Goal: Task Accomplishment & Management: Manage account settings

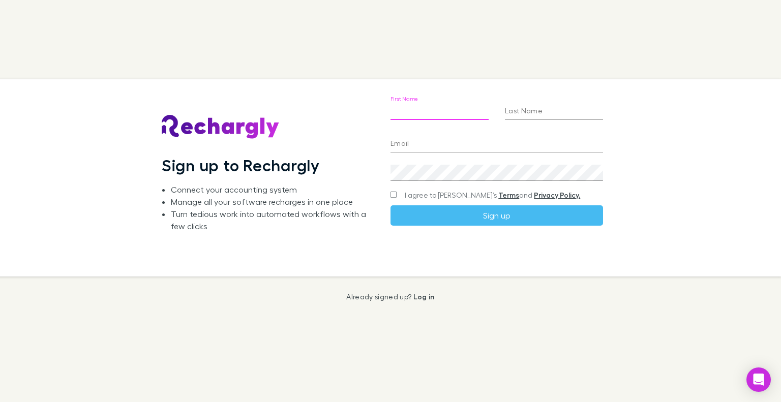
click at [399, 113] on input "First Name" at bounding box center [439, 112] width 98 height 16
type input "********"
click at [521, 113] on input "Last Name" at bounding box center [554, 112] width 98 height 16
type input "******"
click at [494, 142] on input "Email" at bounding box center [496, 144] width 213 height 16
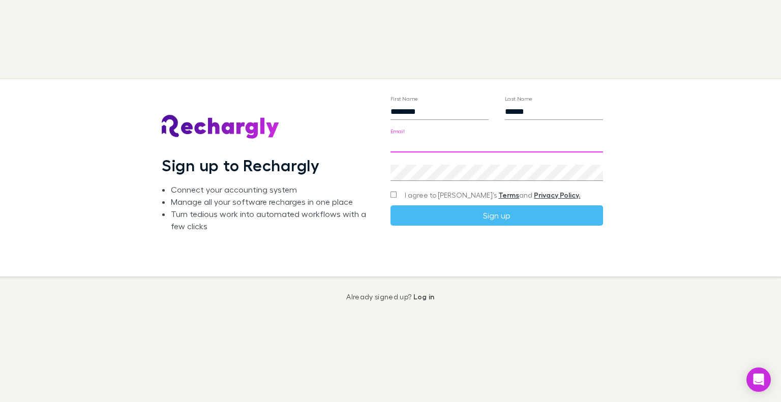
type input "**********"
click at [425, 191] on span "I agree to [PERSON_NAME]’s Terms and Privacy Policy." at bounding box center [492, 195] width 175 height 10
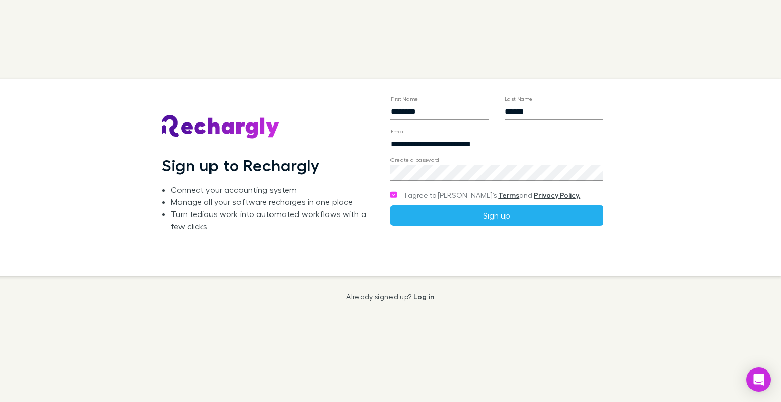
click at [460, 221] on button "Sign up" at bounding box center [496, 215] width 213 height 20
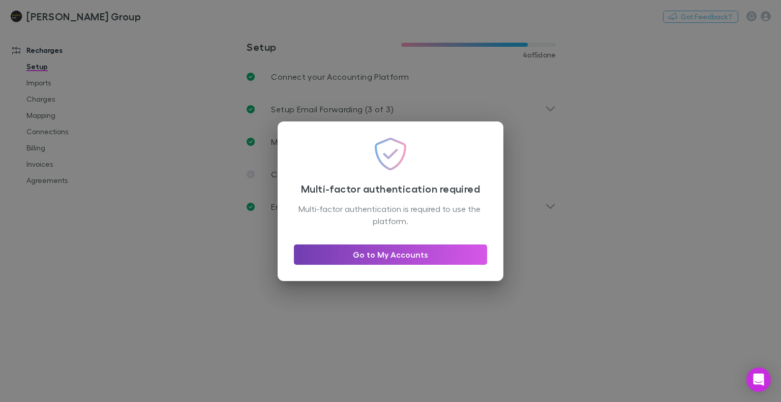
click at [364, 253] on link "Go to My Accounts" at bounding box center [390, 255] width 193 height 20
click at [384, 257] on link "Go to My Accounts" at bounding box center [390, 255] width 193 height 20
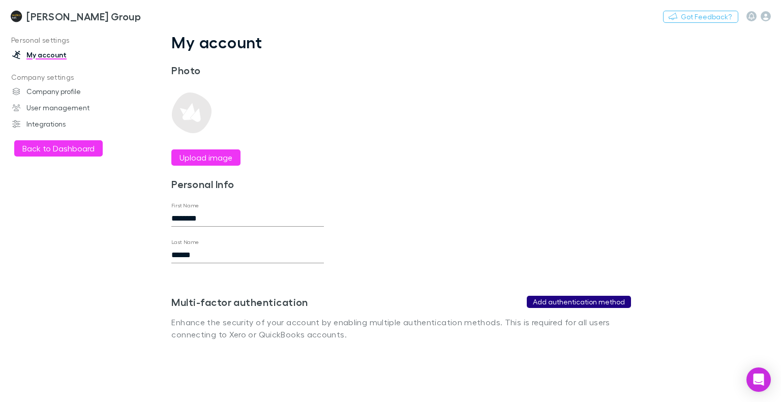
click at [548, 300] on button "Add authentication method" at bounding box center [579, 302] width 104 height 12
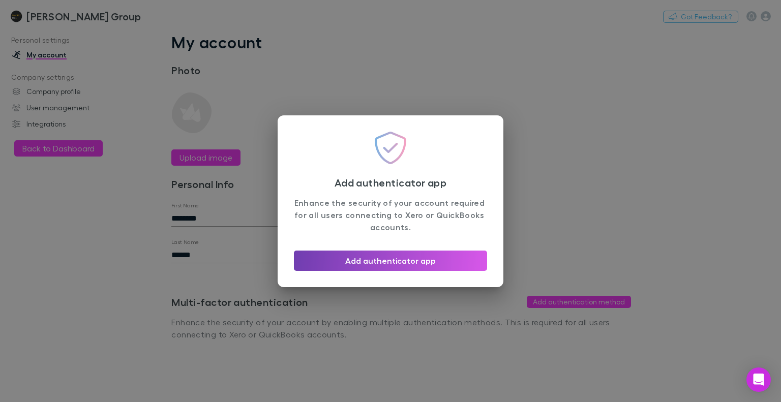
click at [421, 258] on button "Add authenticator app" at bounding box center [390, 261] width 193 height 20
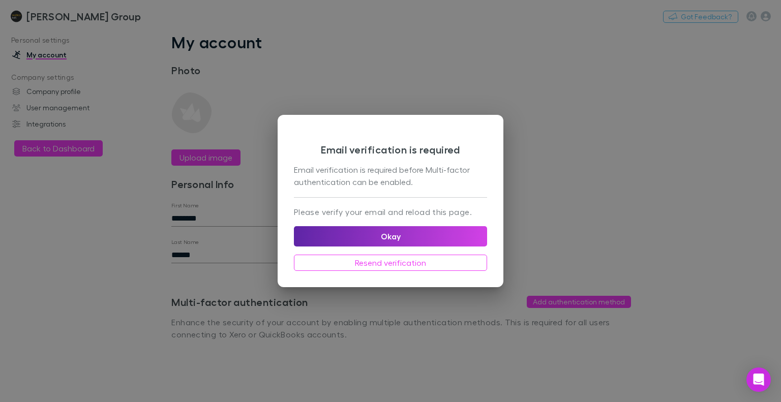
click at [360, 184] on div "Email verification is required before Multi-factor authentication can be enable…" at bounding box center [390, 176] width 193 height 25
click at [360, 200] on div "Please verify your email and reload this page. Okay Resend verification" at bounding box center [390, 234] width 193 height 74
click at [370, 239] on button "Okay" at bounding box center [390, 236] width 193 height 20
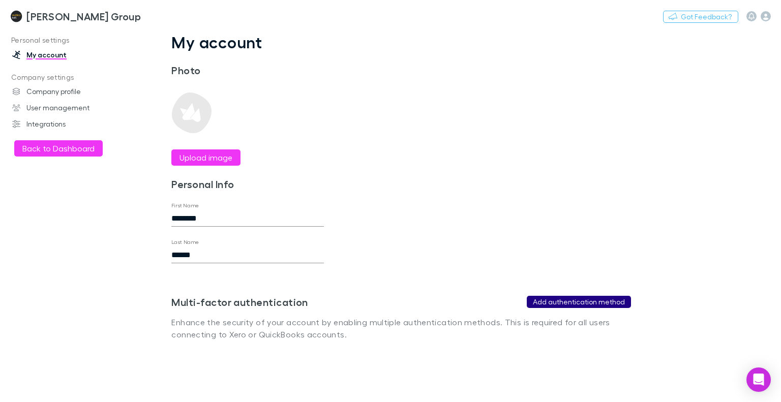
click at [576, 300] on button "Add authentication method" at bounding box center [579, 302] width 104 height 12
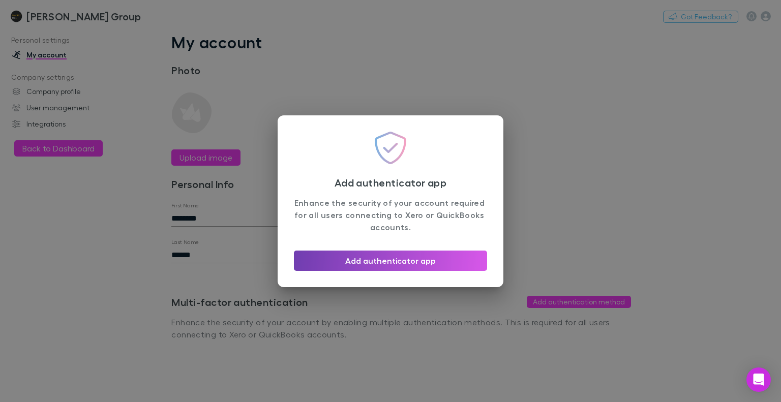
click at [397, 261] on button "Add authenticator app" at bounding box center [390, 261] width 193 height 20
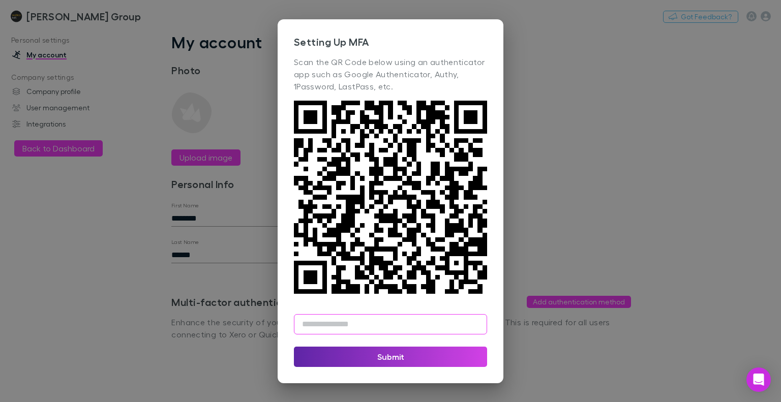
click at [327, 328] on input "text" at bounding box center [390, 324] width 193 height 20
type input "******"
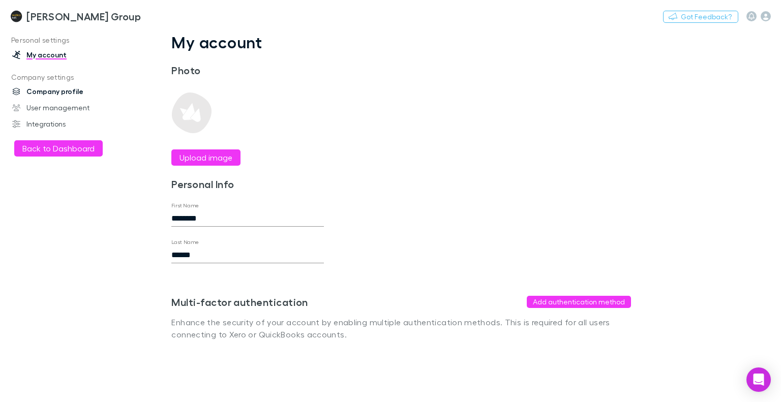
click at [53, 95] on link "Company profile" at bounding box center [67, 91] width 131 height 16
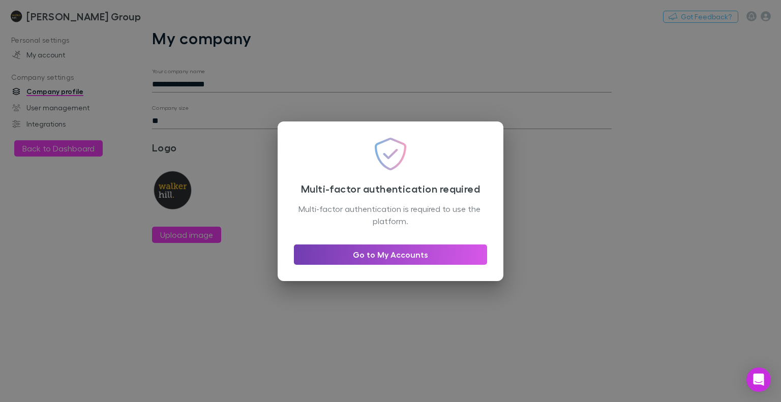
click at [334, 250] on link "Go to My Accounts" at bounding box center [390, 255] width 193 height 20
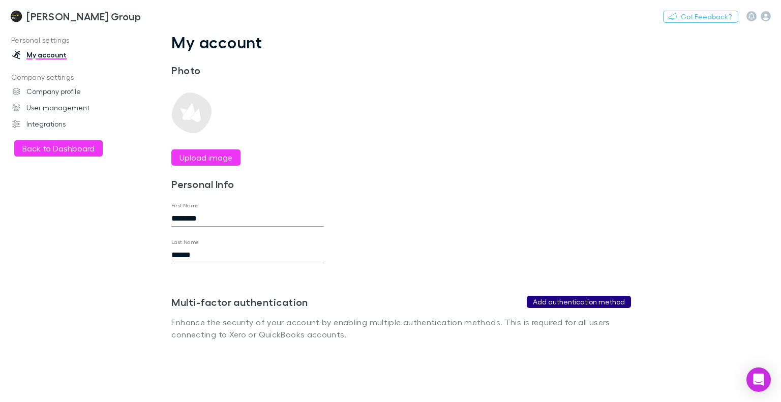
click at [561, 299] on button "Add authentication method" at bounding box center [579, 302] width 104 height 12
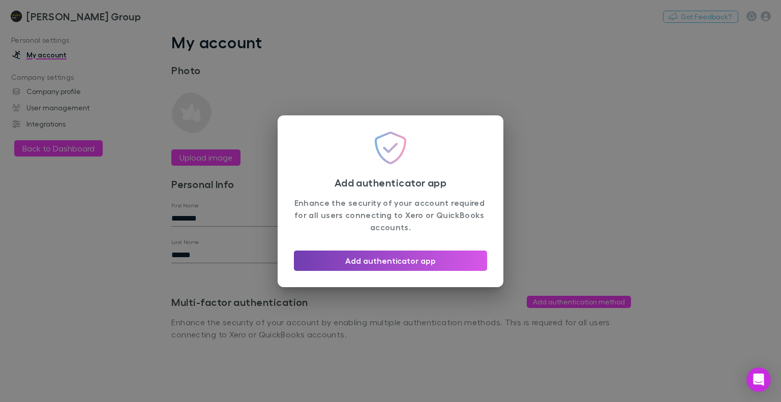
click at [388, 259] on button "Add authenticator app" at bounding box center [390, 261] width 193 height 20
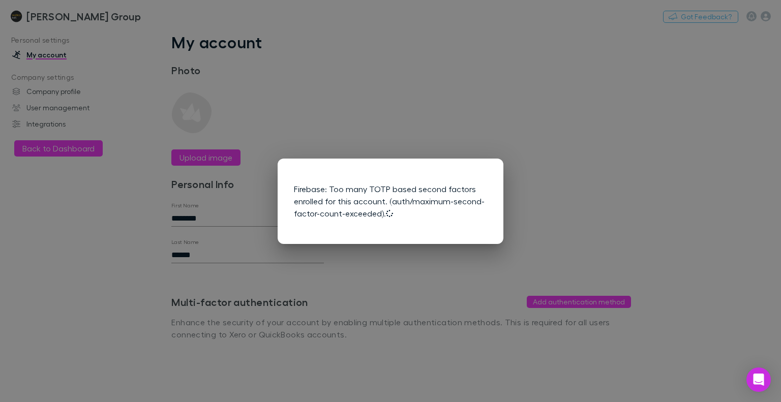
click at [519, 186] on div "Firebase: Too many TOTP based second factors enrolled for this account. (auth/m…" at bounding box center [390, 201] width 781 height 402
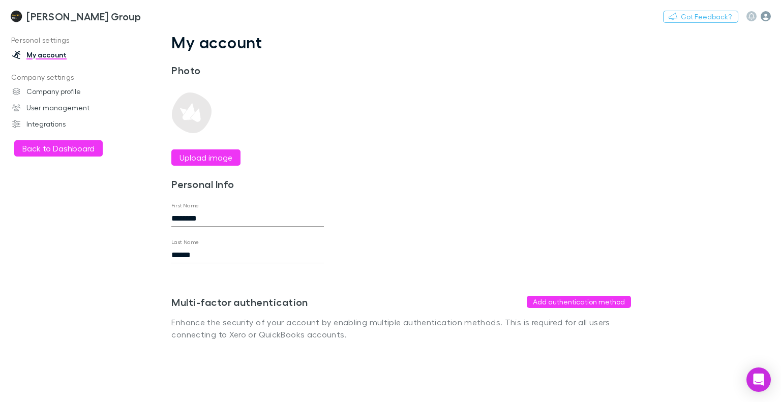
click at [767, 17] on icon "button" at bounding box center [766, 16] width 10 height 10
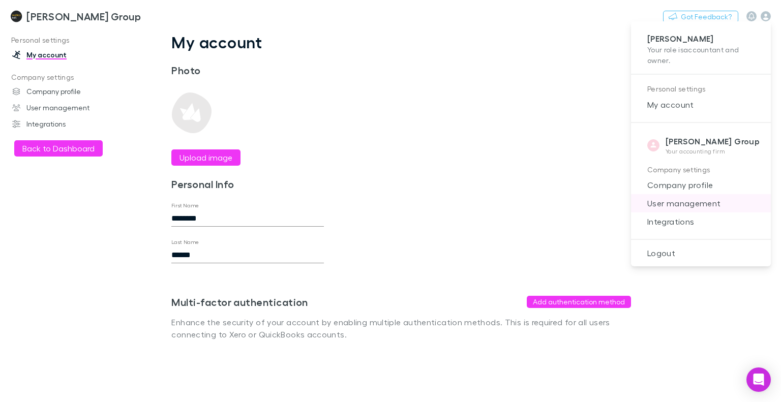
click at [644, 199] on span "User management" at bounding box center [701, 203] width 124 height 12
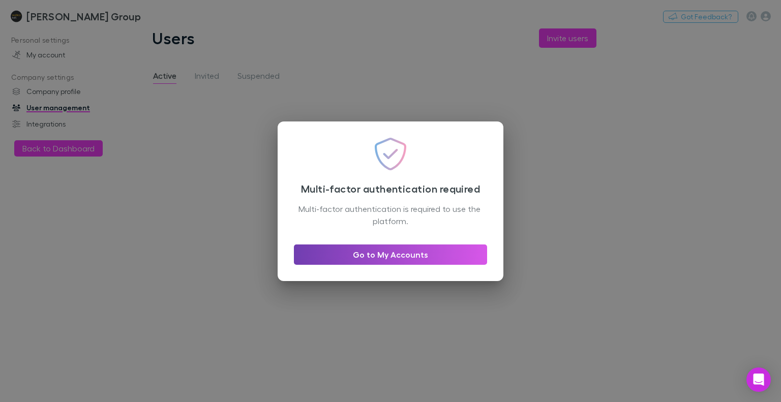
click at [368, 258] on link "Go to My Accounts" at bounding box center [390, 255] width 193 height 20
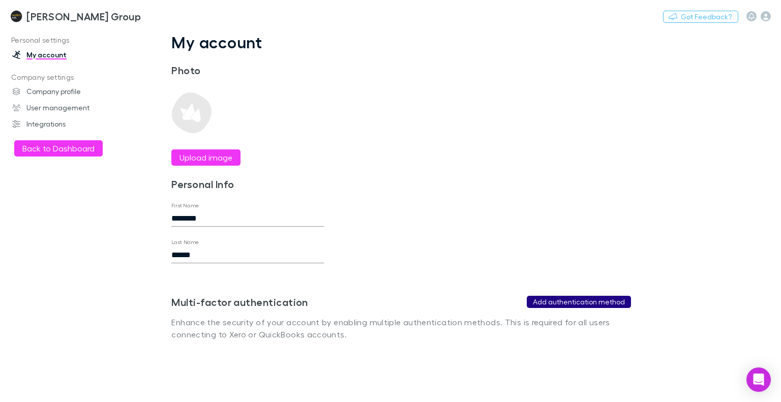
click at [571, 299] on button "Add authentication method" at bounding box center [579, 302] width 104 height 12
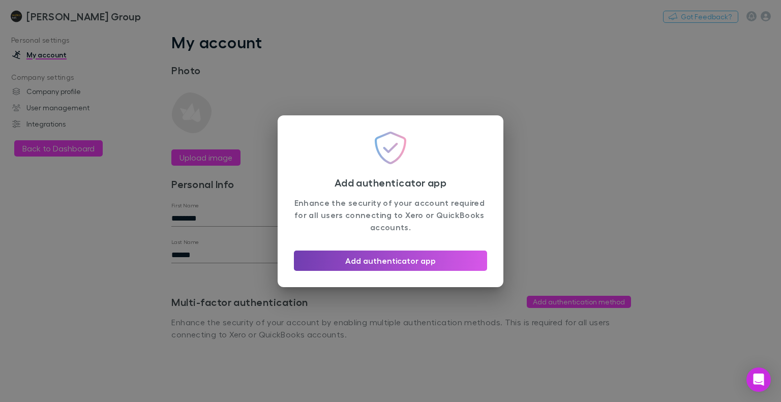
click at [405, 260] on button "Add authenticator app" at bounding box center [390, 261] width 193 height 20
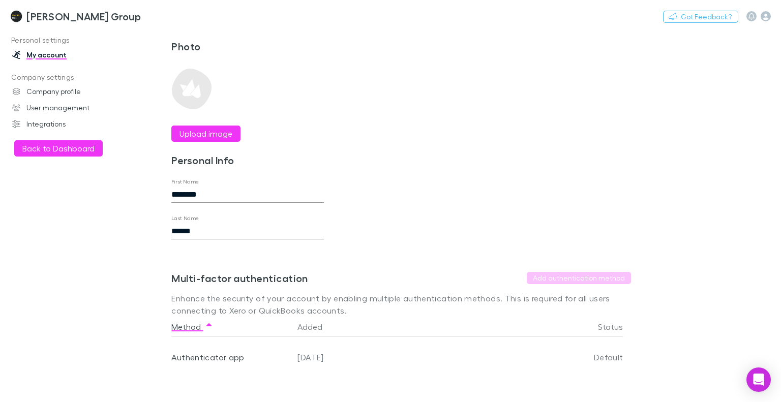
scroll to position [31, 0]
click at [58, 86] on link "Company profile" at bounding box center [67, 91] width 131 height 16
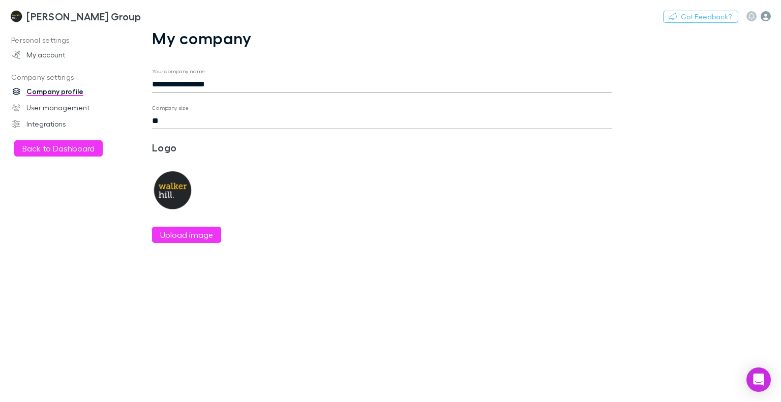
click at [767, 20] on icon "button" at bounding box center [766, 16] width 10 height 10
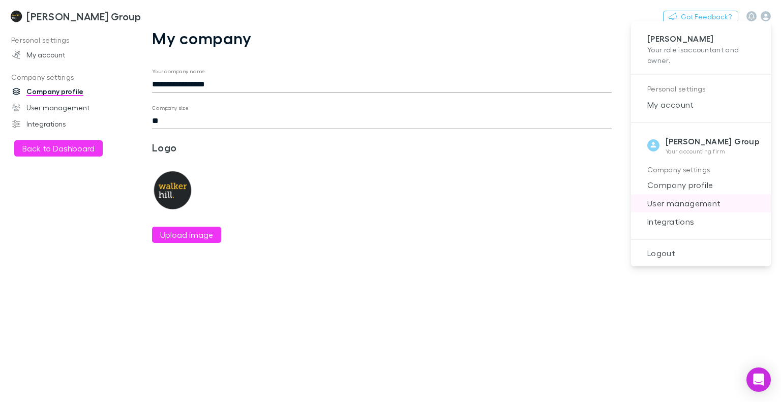
click at [653, 203] on span "User management" at bounding box center [701, 203] width 124 height 12
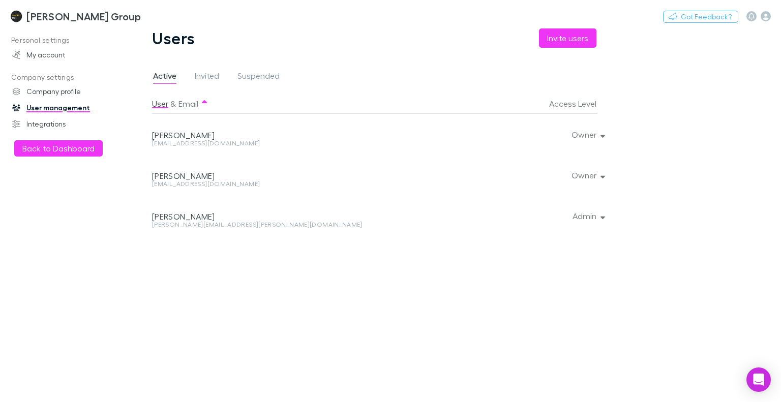
click at [598, 176] on div "Ashleigh Turner support@walkerhill.com.au Owner" at bounding box center [378, 175] width 452 height 41
click at [592, 172] on button "Owner" at bounding box center [587, 175] width 48 height 14
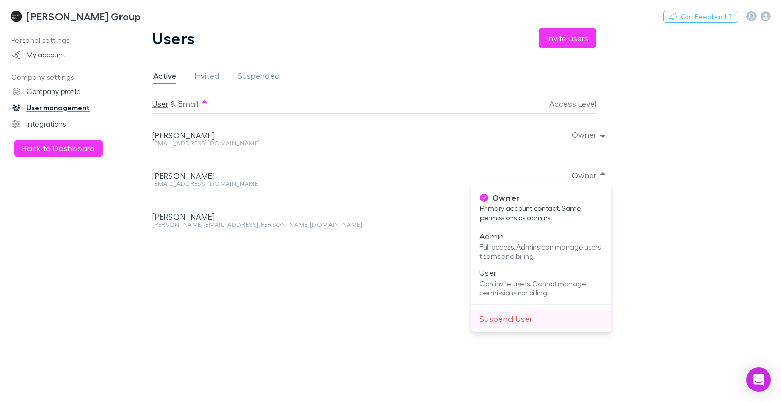
click at [492, 318] on p "Suspend User" at bounding box center [541, 319] width 124 height 12
